Goal: Find contact information: Obtain details needed to contact an individual or organization

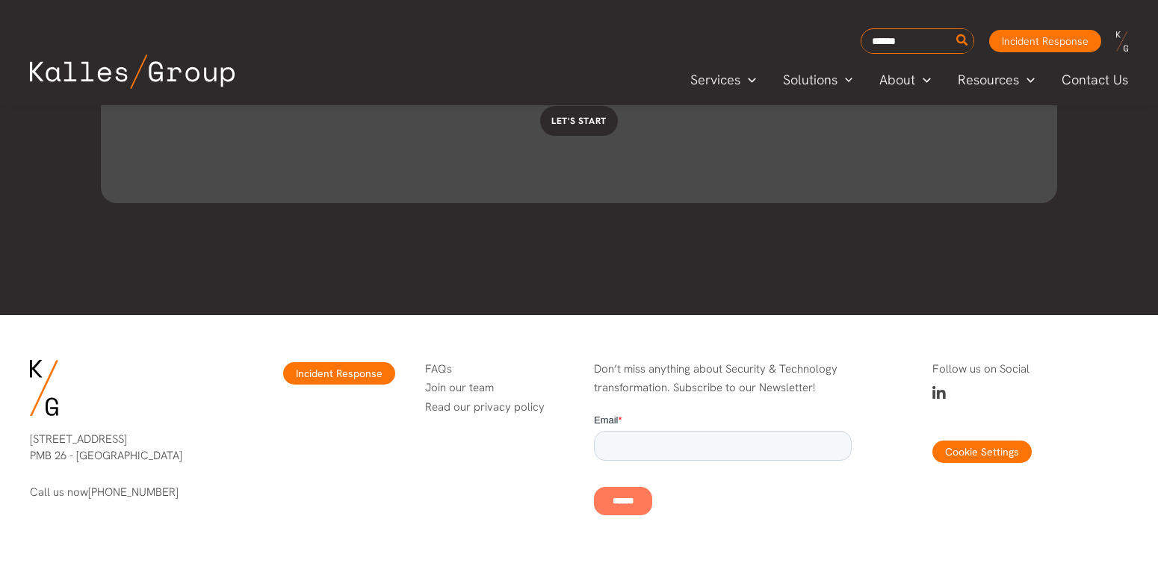
scroll to position [4693, 0]
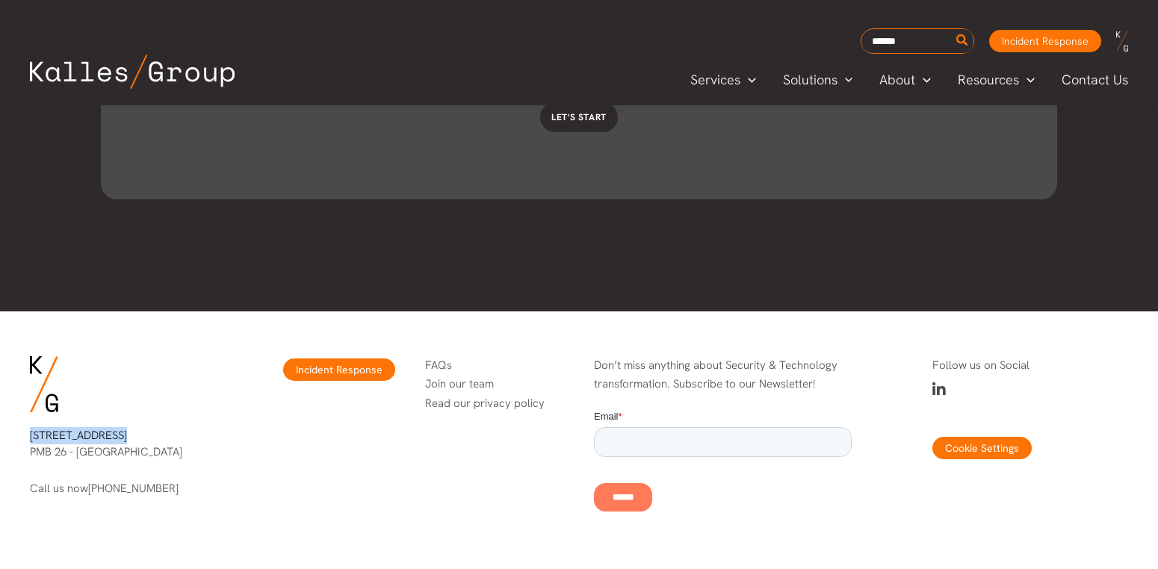
drag, startPoint x: 134, startPoint y: 437, endPoint x: 4, endPoint y: 440, distance: 129.3
click at [4, 440] on div "[STREET_ADDRESS] Call us now [PHONE_NUMBER] Incident Response FAQs Join our tea…" at bounding box center [579, 441] width 1158 height 258
copy p "[STREET_ADDRESS]"
click at [152, 451] on p "[STREET_ADDRESS]" at bounding box center [128, 444] width 196 height 34
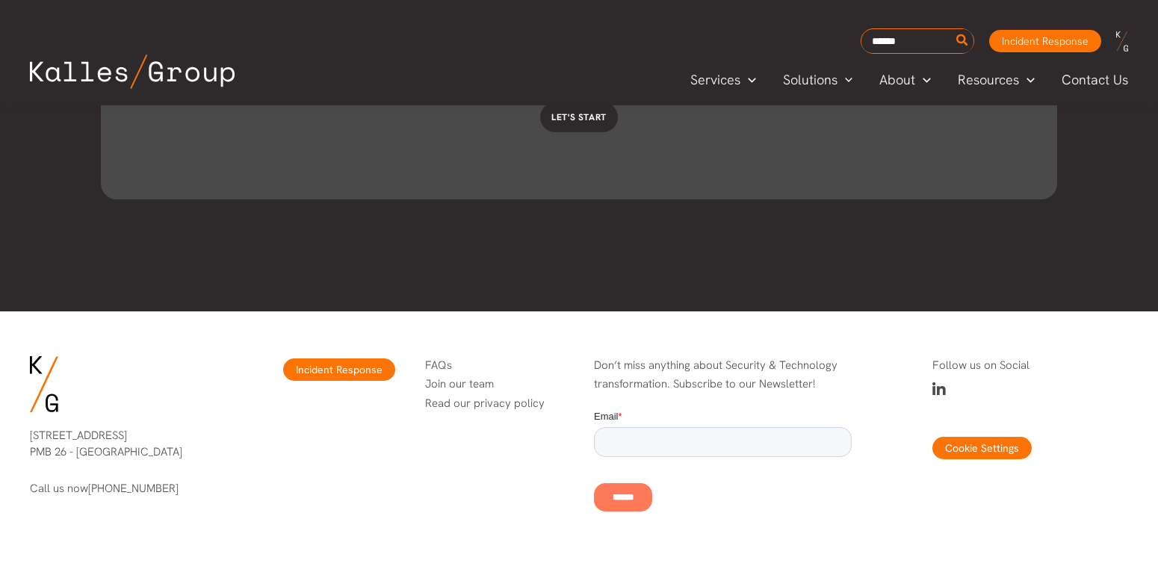
copy p "98105"
click at [99, 451] on p "[STREET_ADDRESS]" at bounding box center [128, 444] width 196 height 34
copy p "[GEOGRAPHIC_DATA]"
